Goal: Task Accomplishment & Management: Manage account settings

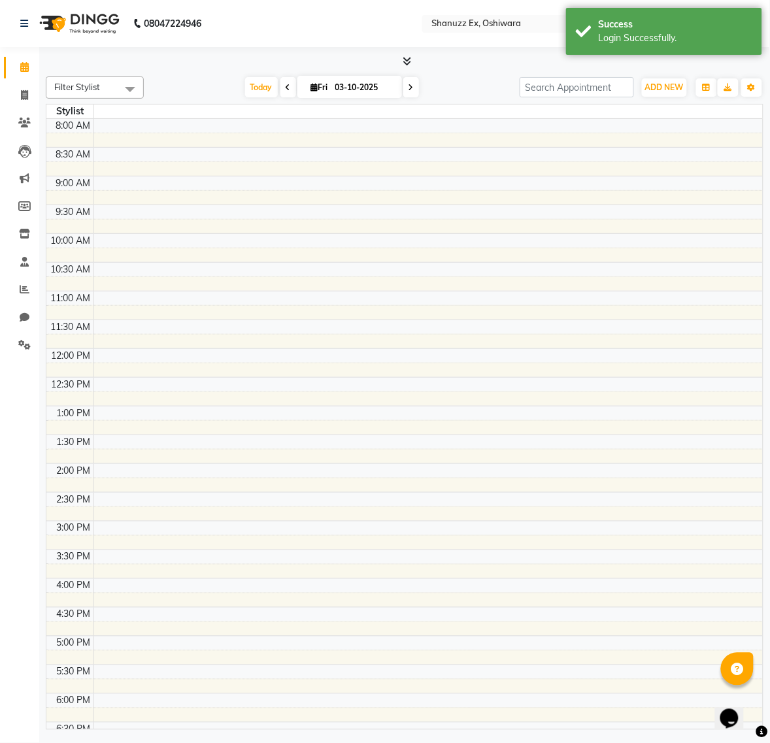
select select "en"
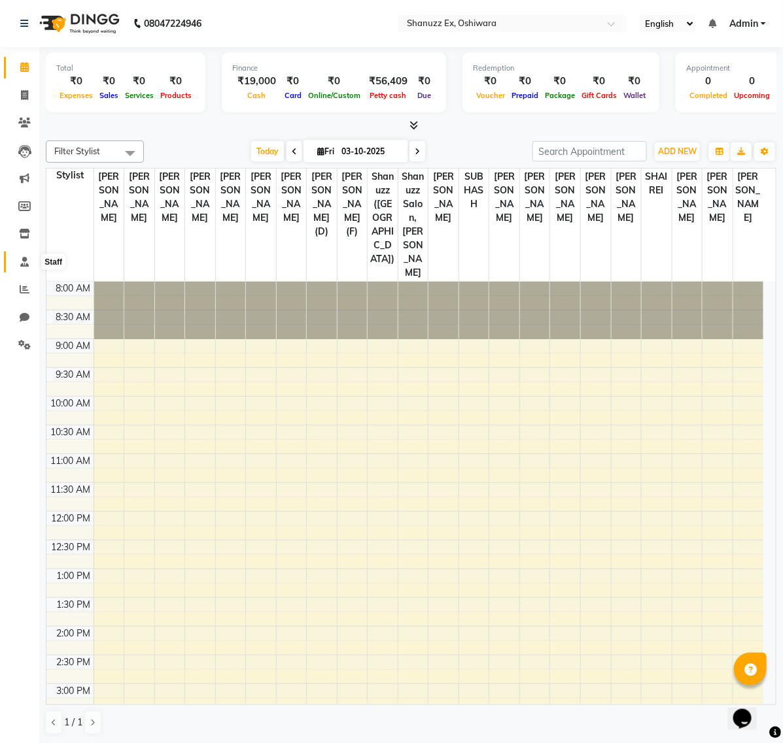
click at [23, 260] on icon at bounding box center [24, 262] width 8 height 10
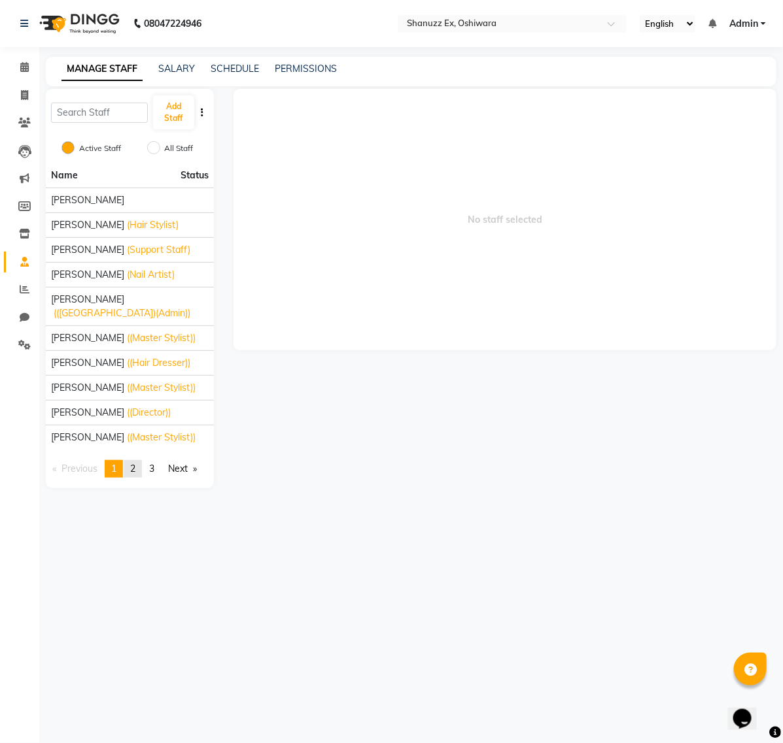
click at [135, 473] on span "2" at bounding box center [132, 469] width 5 height 12
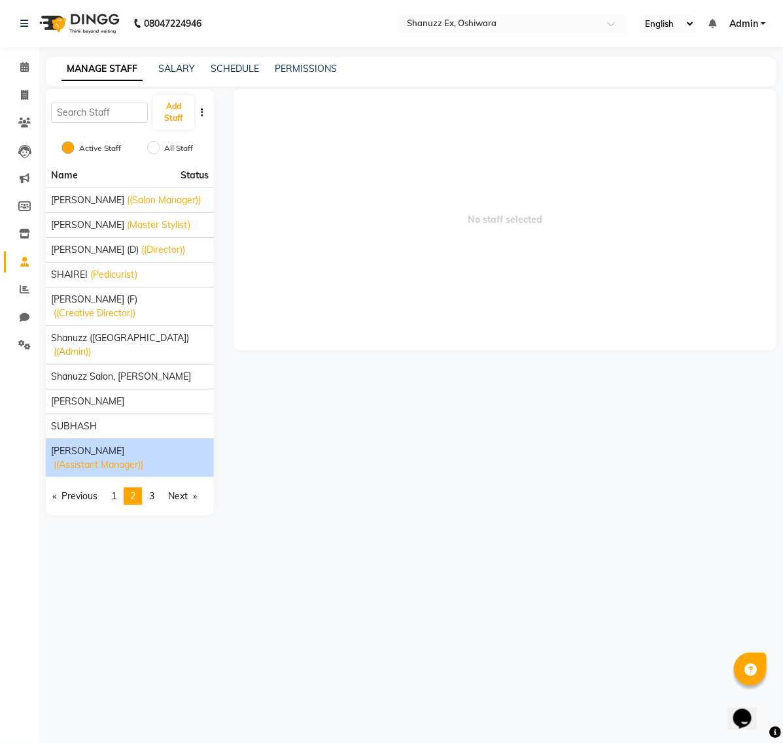
click at [163, 446] on li "[PERSON_NAME] ((Assistant Manager))" at bounding box center [130, 458] width 168 height 39
click at [112, 445] on span "[PERSON_NAME]" at bounding box center [87, 452] width 73 height 14
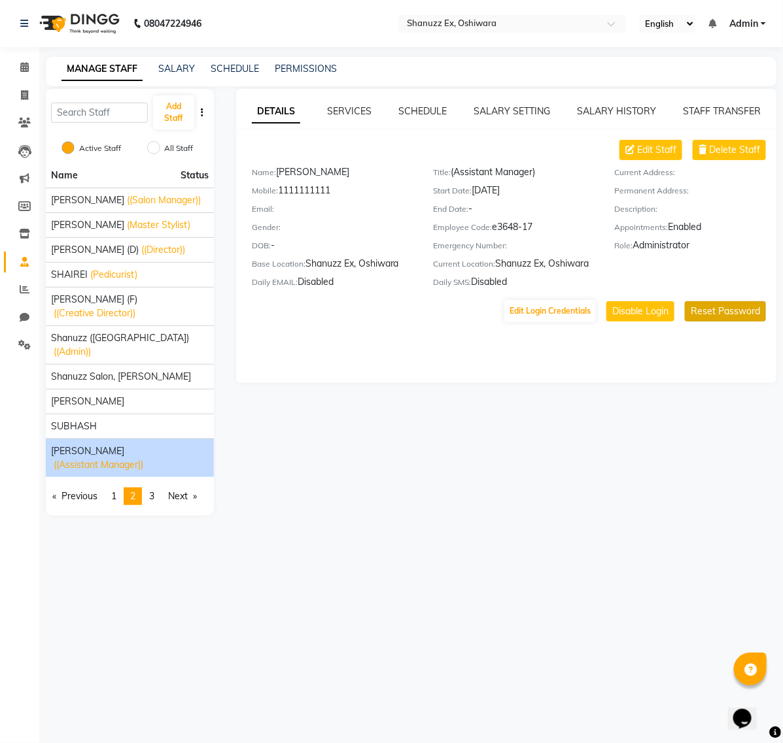
click at [724, 304] on button "Reset Password" at bounding box center [725, 311] width 81 height 20
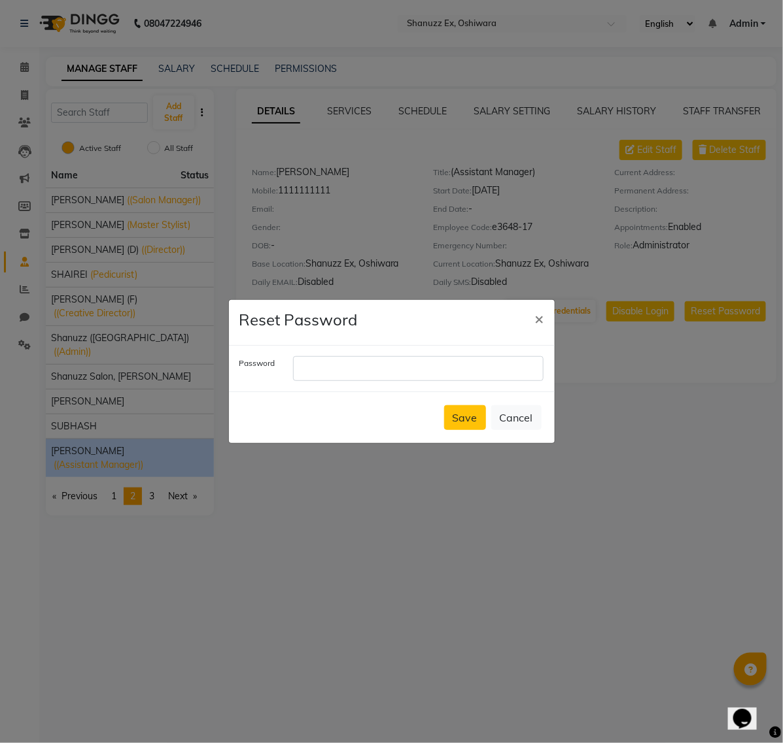
click at [608, 345] on ngb-modal-window "Reset Password × Password Save Cancel" at bounding box center [391, 371] width 783 height 743
click at [536, 320] on span "×" at bounding box center [539, 319] width 9 height 20
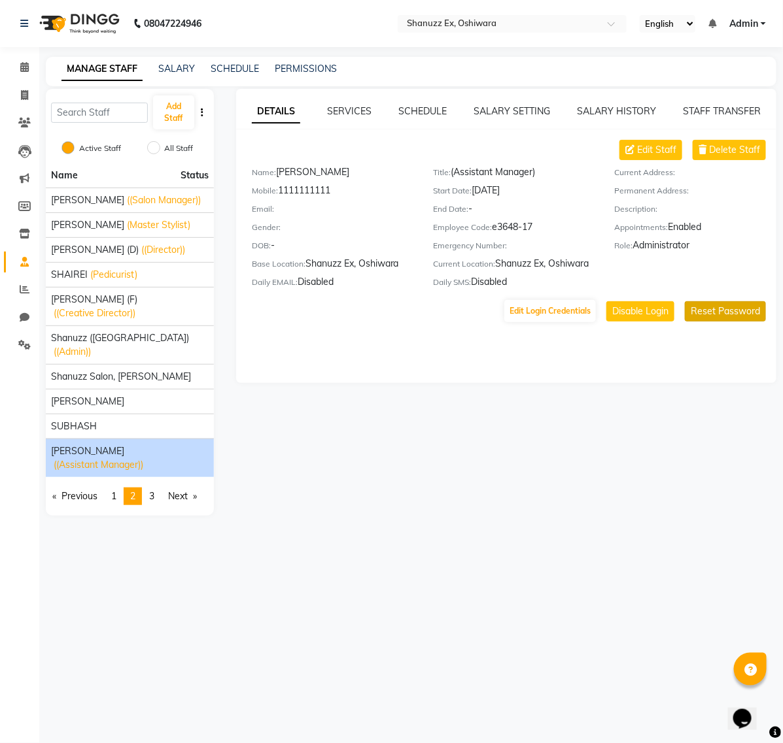
click at [721, 308] on button "Reset Password" at bounding box center [725, 311] width 81 height 20
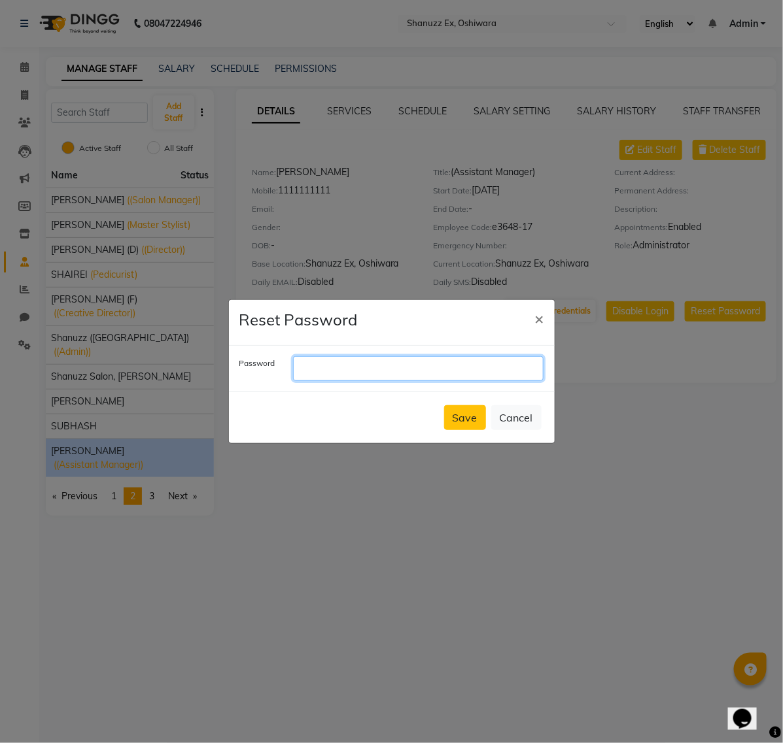
click at [460, 366] on input "text" at bounding box center [418, 368] width 250 height 25
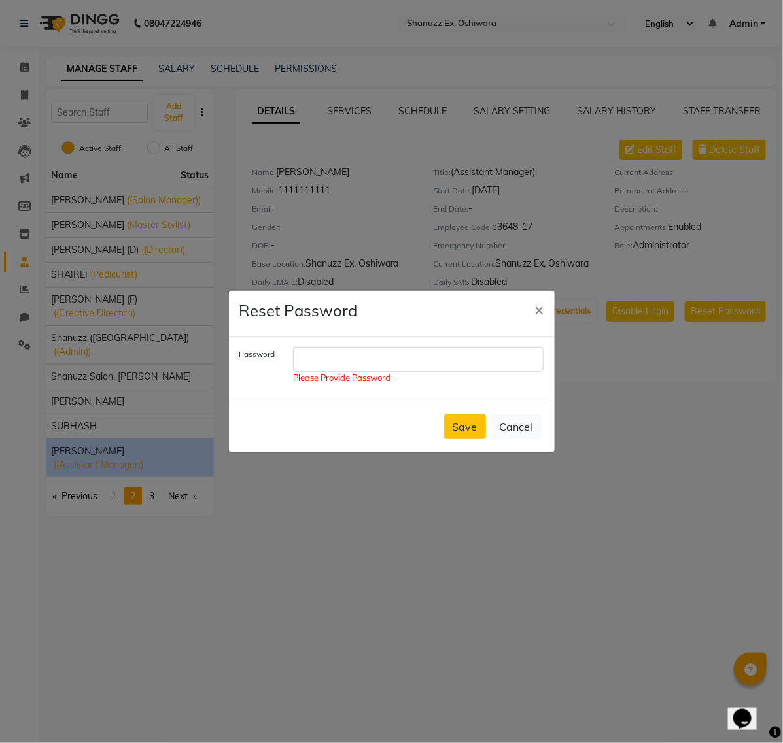
click at [384, 214] on ngb-modal-window "Reset Password × Password Please Provide Password Save Cancel" at bounding box center [391, 371] width 783 height 743
click at [536, 306] on span "×" at bounding box center [539, 309] width 9 height 20
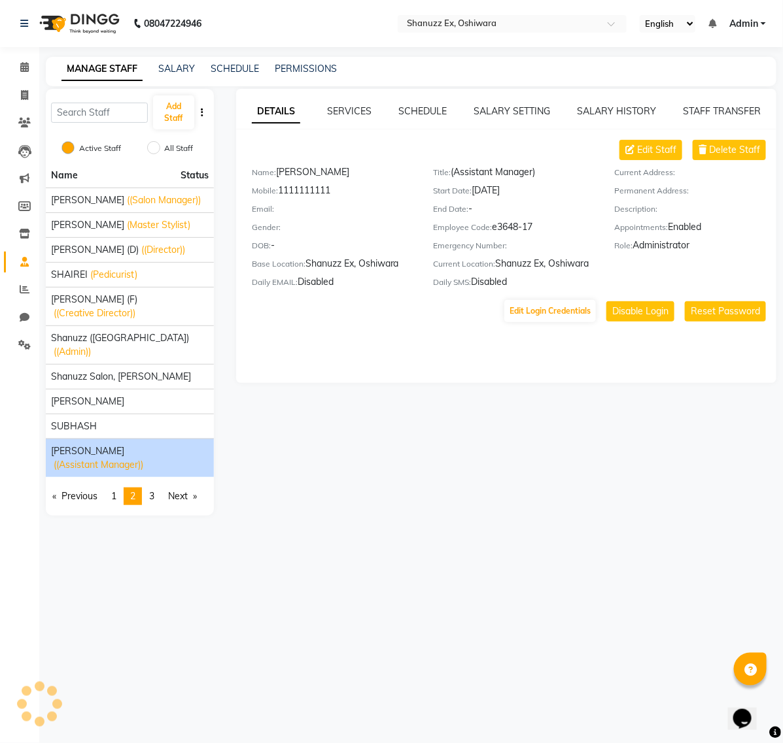
drag, startPoint x: 279, startPoint y: 194, endPoint x: 354, endPoint y: 197, distance: 75.3
click at [354, 197] on div "Mobile: [PHONE_NUMBER]" at bounding box center [332, 193] width 161 height 18
copy div "1111111111"
click at [698, 305] on button "Reset Password" at bounding box center [725, 311] width 81 height 20
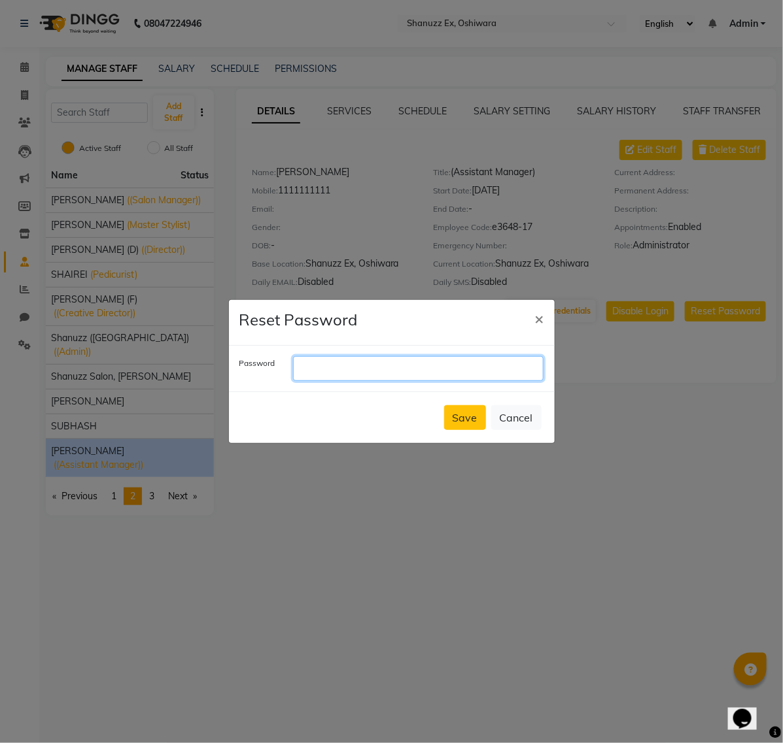
click at [481, 367] on input "text" at bounding box center [418, 368] width 250 height 25
paste input "1111111111"
type input "1111111111"
click at [450, 413] on button "Save" at bounding box center [465, 417] width 42 height 25
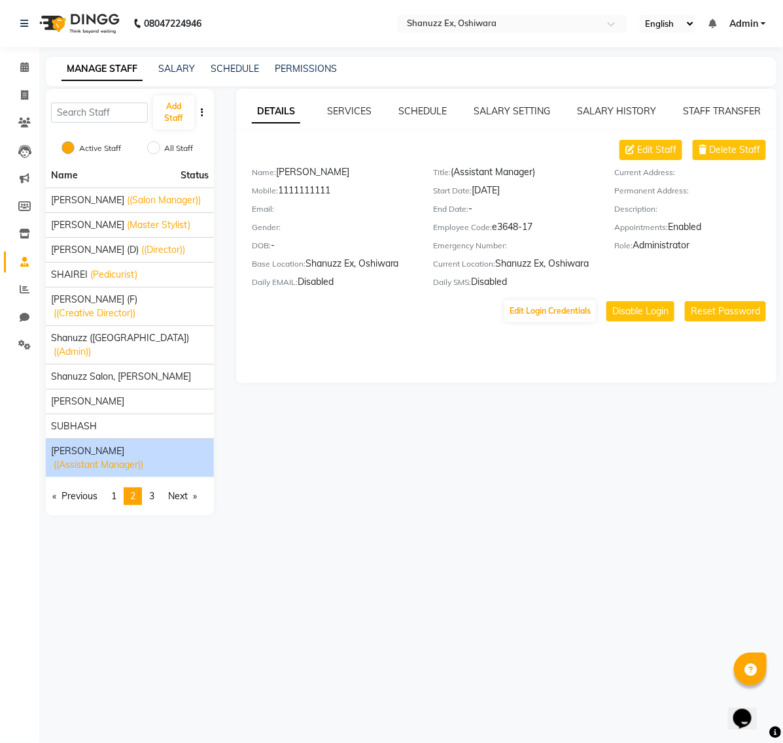
click at [744, 18] on span "Admin" at bounding box center [743, 24] width 29 height 14
click at [677, 99] on link "Sign out" at bounding box center [699, 90] width 120 height 20
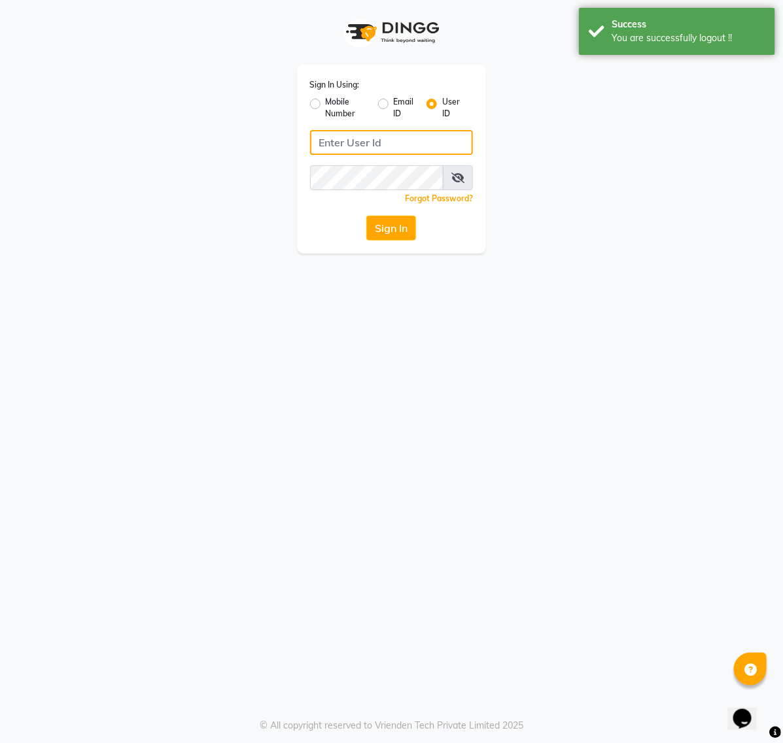
click at [383, 137] on input "Username" at bounding box center [391, 142] width 163 height 25
paste input "1111111111"
type input "1111111111"
click at [366, 216] on button "Sign In" at bounding box center [391, 228] width 50 height 25
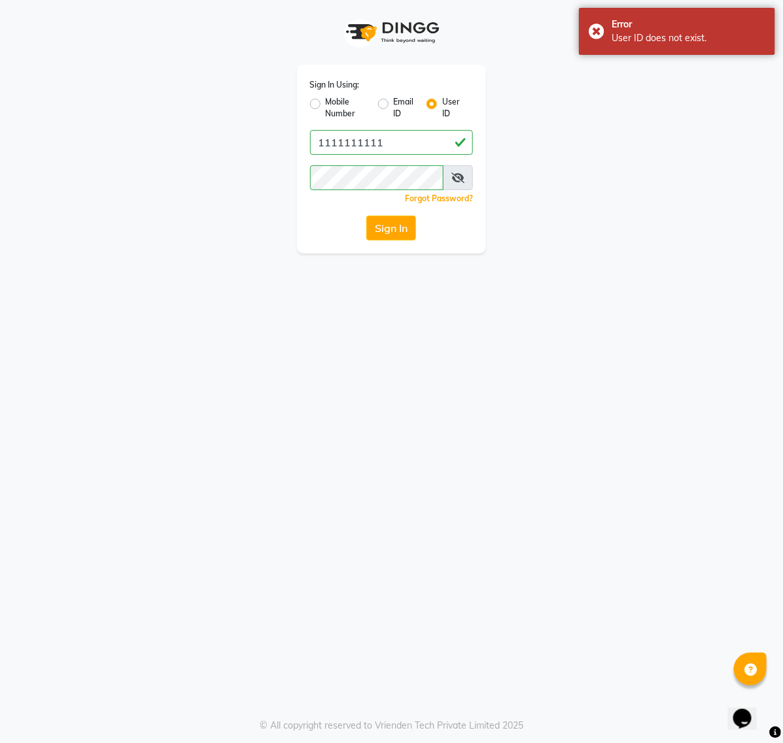
click at [326, 103] on label "Mobile Number" at bounding box center [347, 108] width 42 height 24
click at [326, 103] on input "Mobile Number" at bounding box center [330, 100] width 8 height 8
radio input "true"
radio input "false"
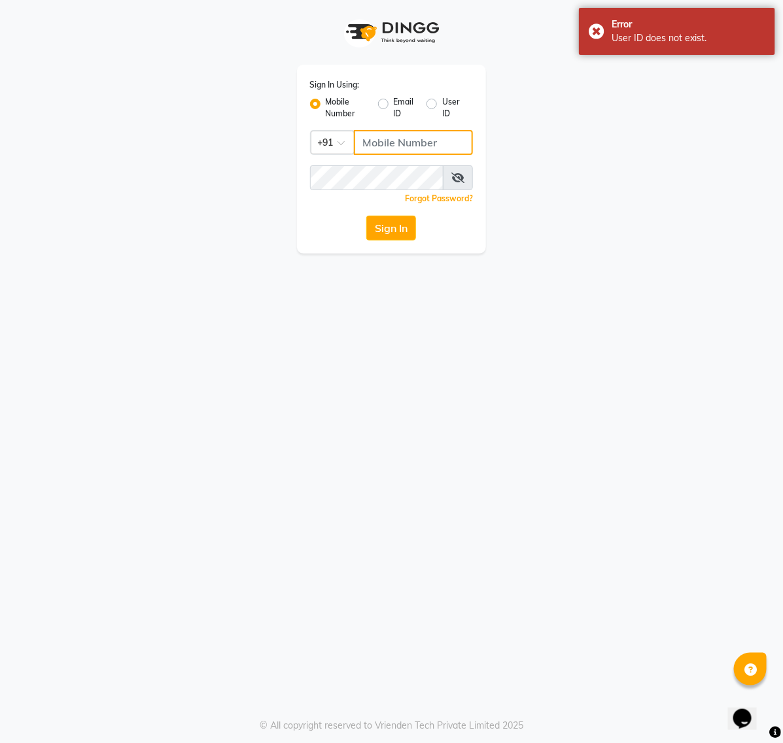
click at [388, 144] on input "Username" at bounding box center [414, 142] width 120 height 25
paste input "1111111111"
type input "1111111111"
click at [384, 233] on button "Sign In" at bounding box center [391, 228] width 50 height 25
